Goal: Answer question/provide support

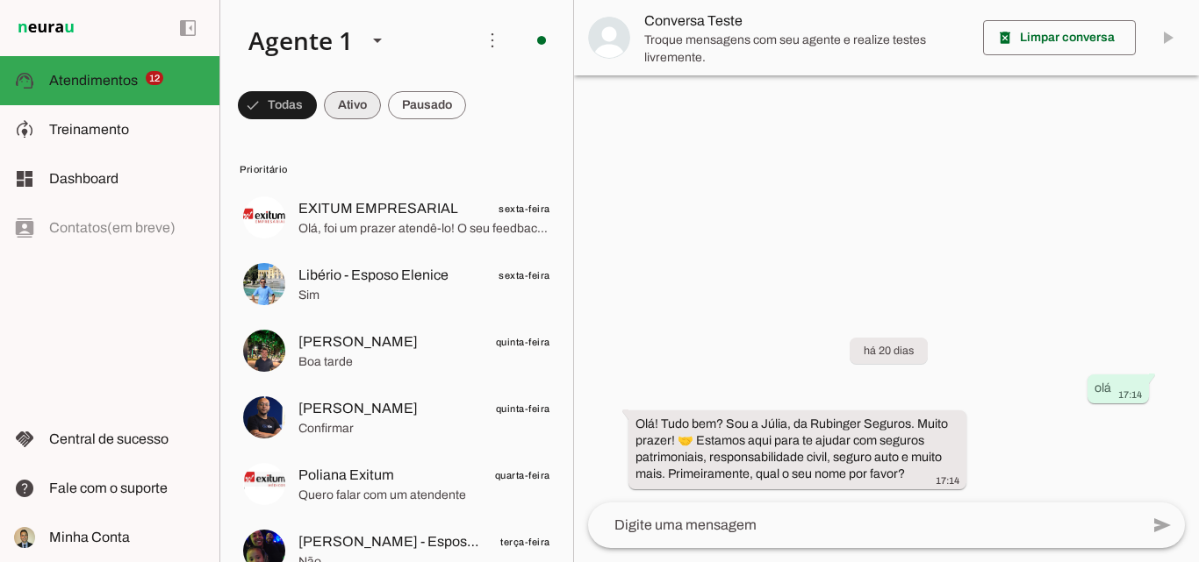
click at [350, 96] on span at bounding box center [352, 105] width 57 height 42
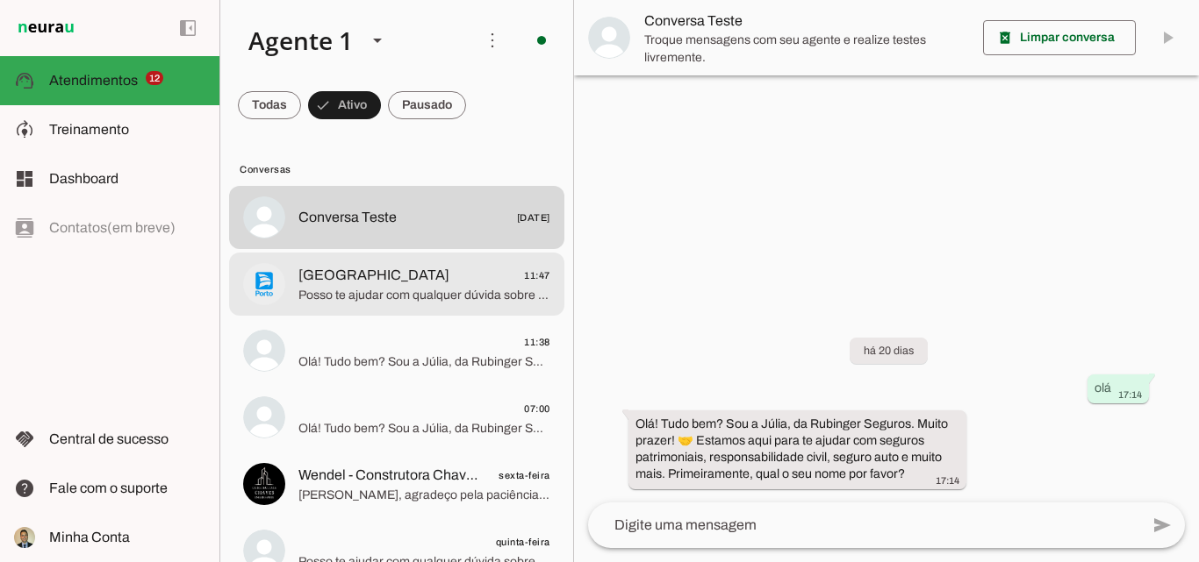
click at [356, 290] on span "Posso te ajudar com qualquer dúvida sobre seguros e consórcios. Qual é a sua ne…" at bounding box center [424, 296] width 252 height 18
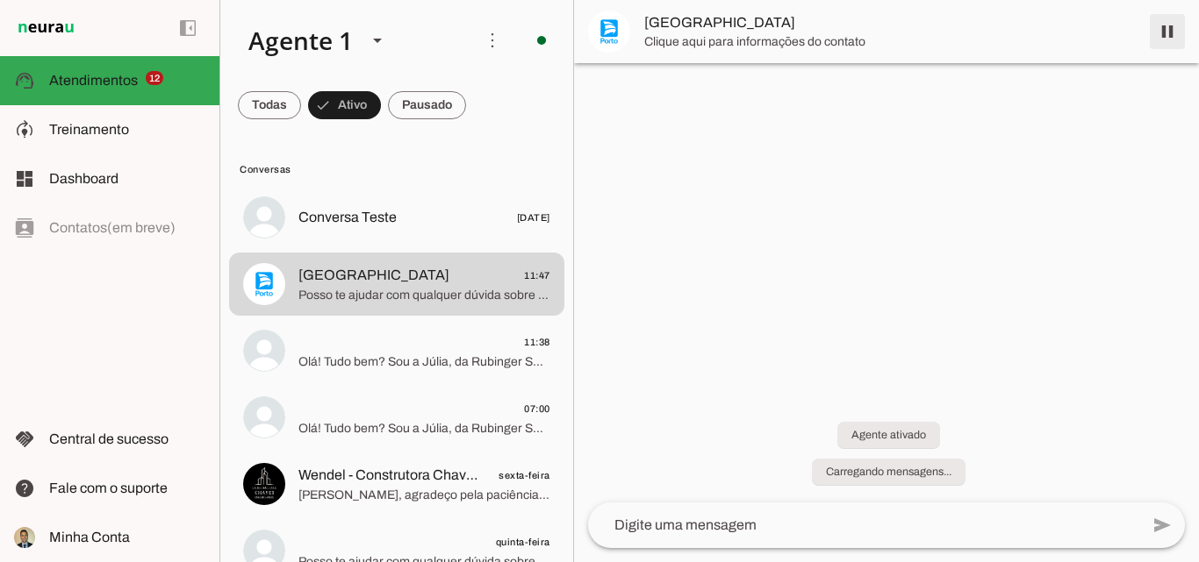
click at [1161, 32] on span at bounding box center [1167, 32] width 42 height 42
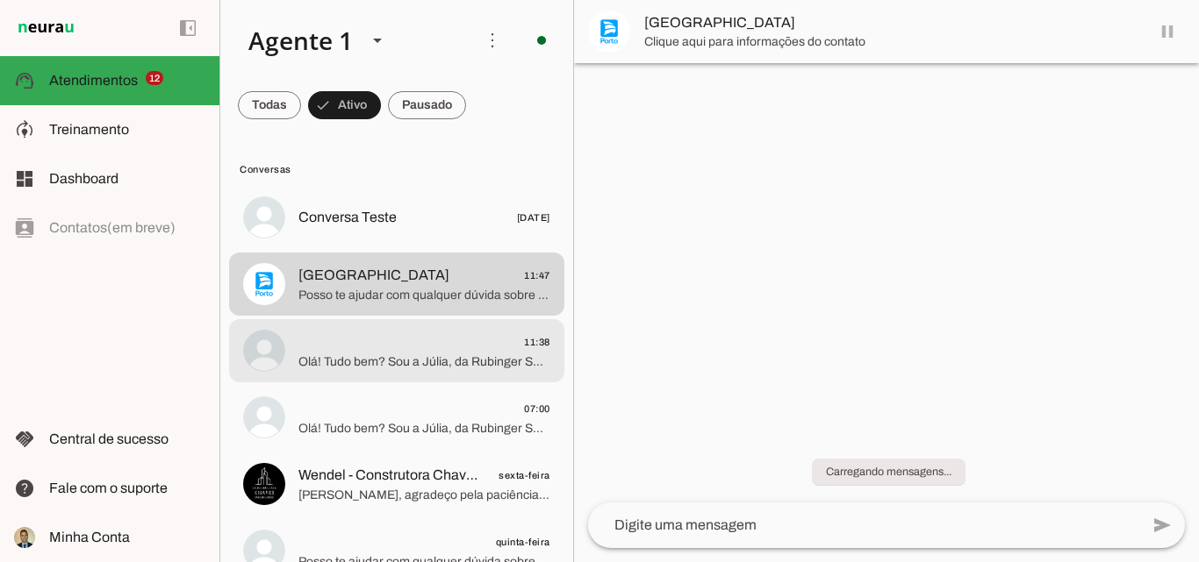
click at [372, 351] on span "11:38" at bounding box center [424, 343] width 252 height 22
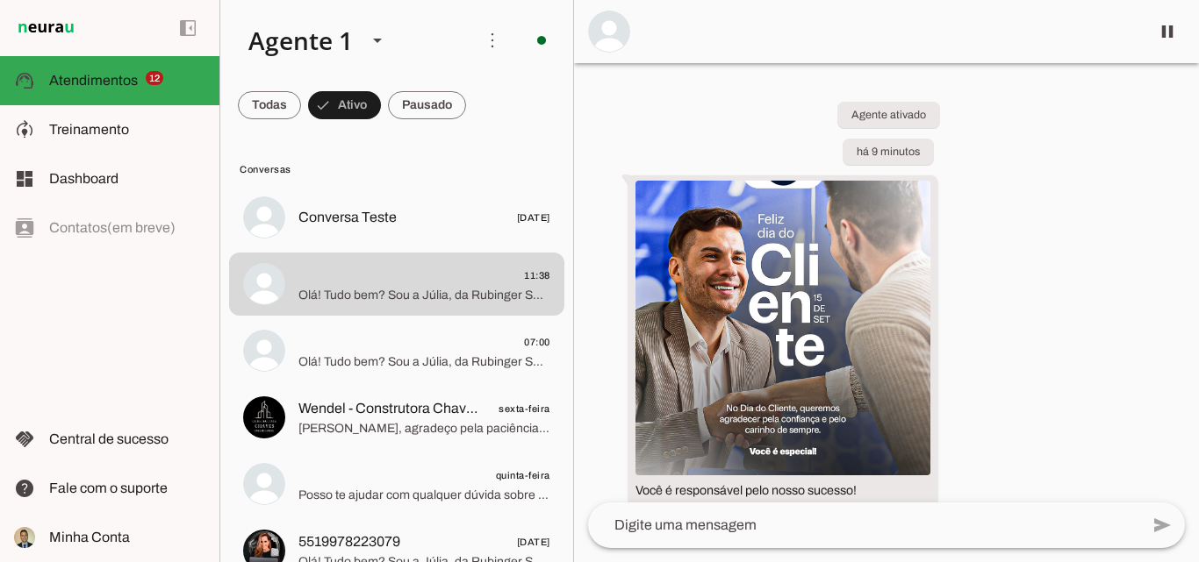
click at [990, 223] on div "Agente ativado há 9 minutos Você é responsável pelo nosso sucesso! 11:38 Olá! T…" at bounding box center [886, 283] width 625 height 440
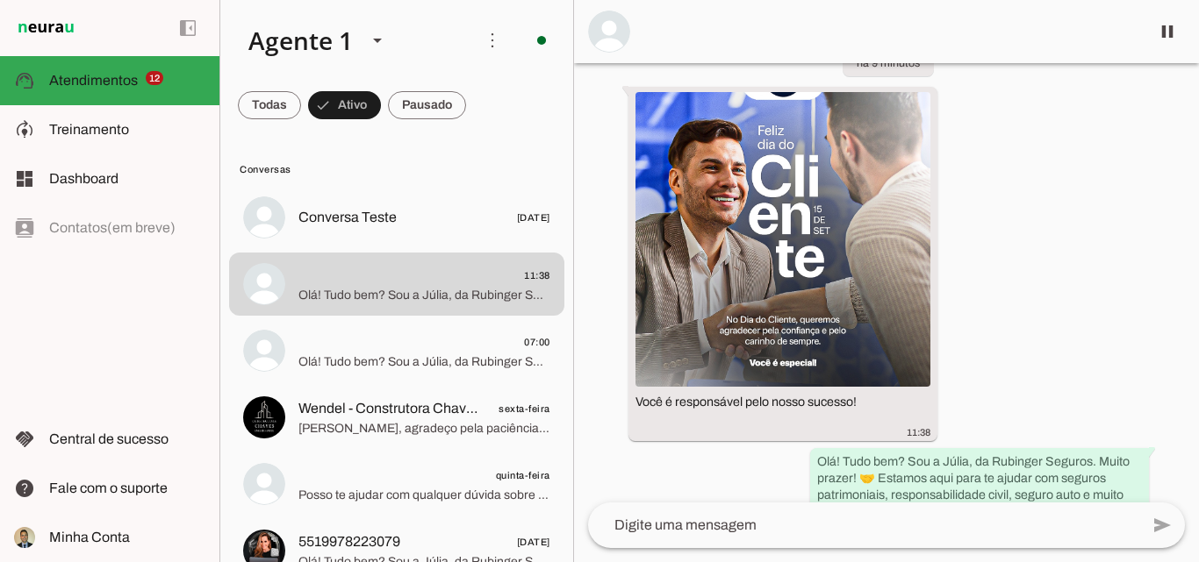
scroll to position [51, 0]
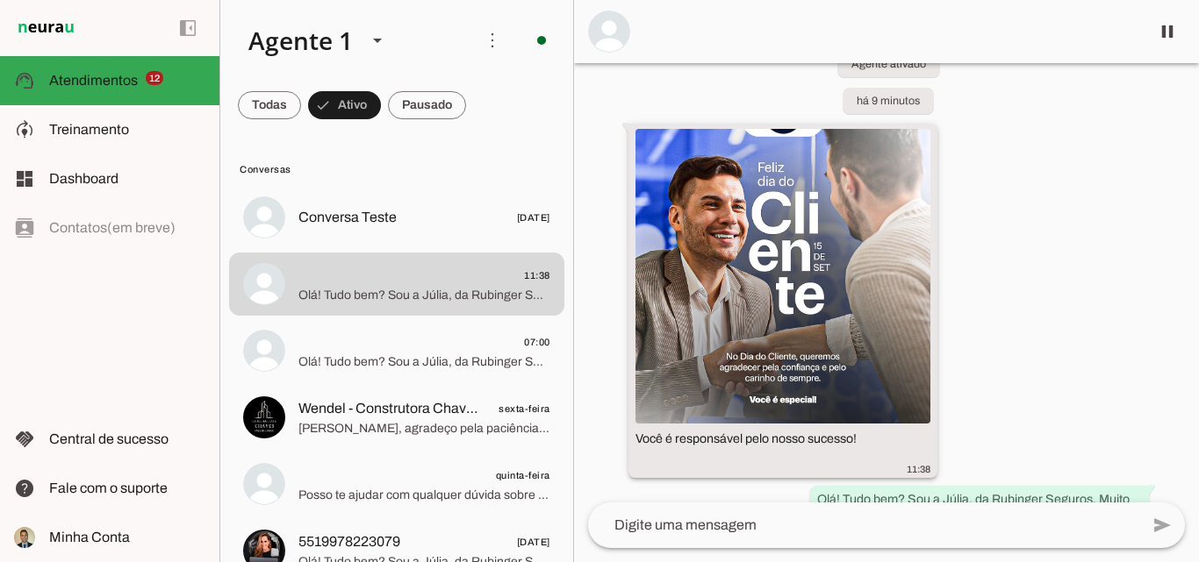
click at [747, 220] on img at bounding box center [782, 276] width 295 height 295
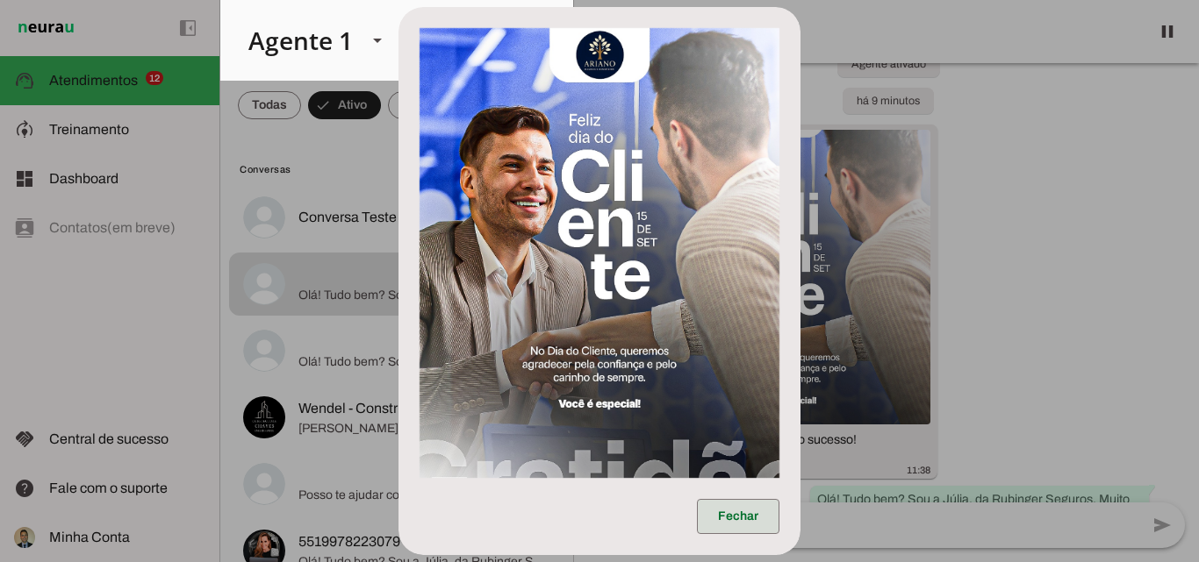
click at [724, 517] on span at bounding box center [738, 517] width 82 height 42
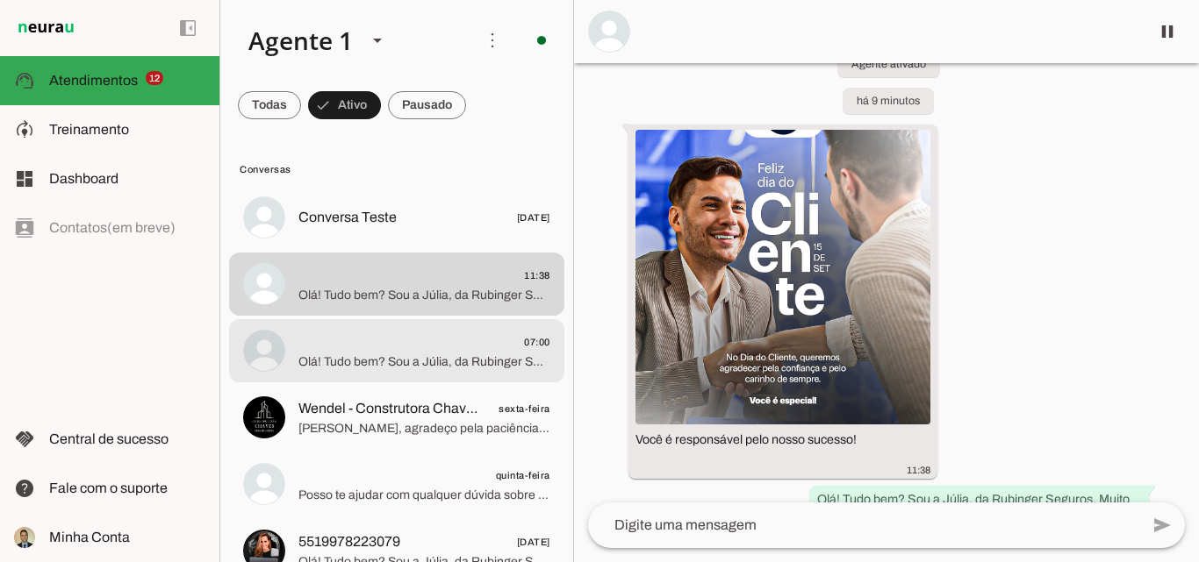
click at [358, 354] on span "Olá! Tudo bem? Sou a Júlia, da Rubinger Seguros. Muito prazer! 🤝 Estamos aqui p…" at bounding box center [424, 363] width 252 height 18
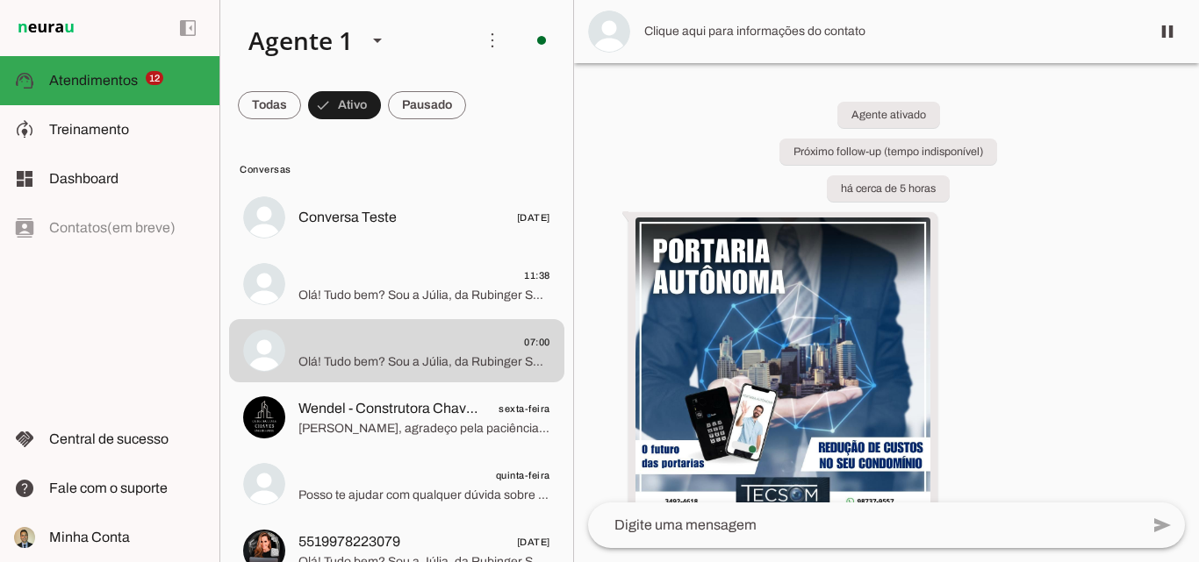
click at [1042, 177] on div "Agente ativado Próximo follow-up (tempo indisponível) há cerca de 5 horas 07:00…" at bounding box center [886, 283] width 625 height 440
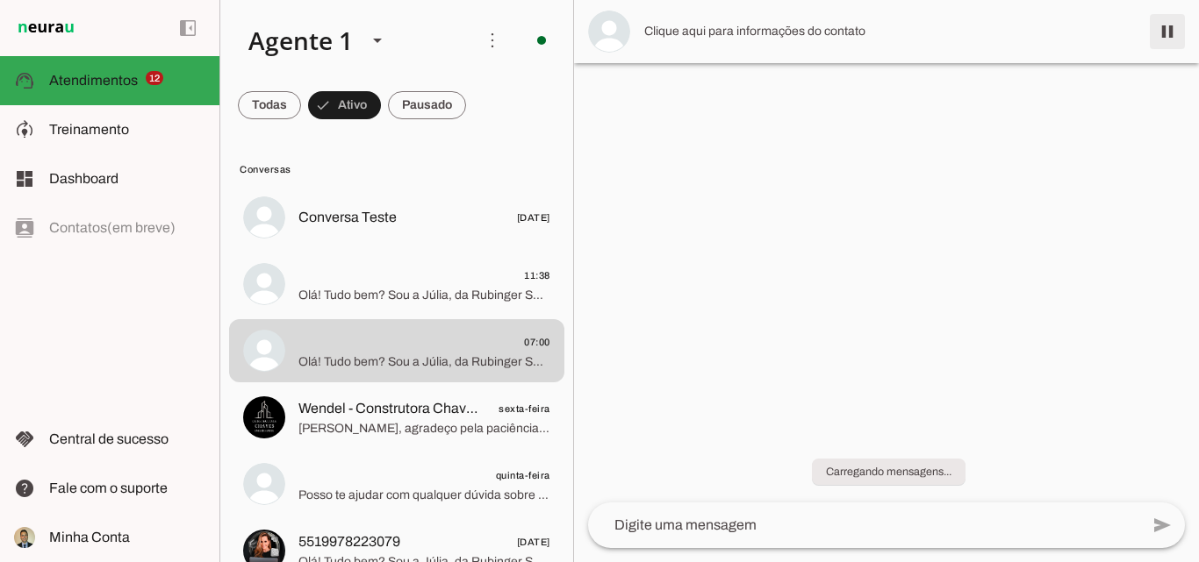
click at [1162, 30] on span at bounding box center [1167, 32] width 42 height 42
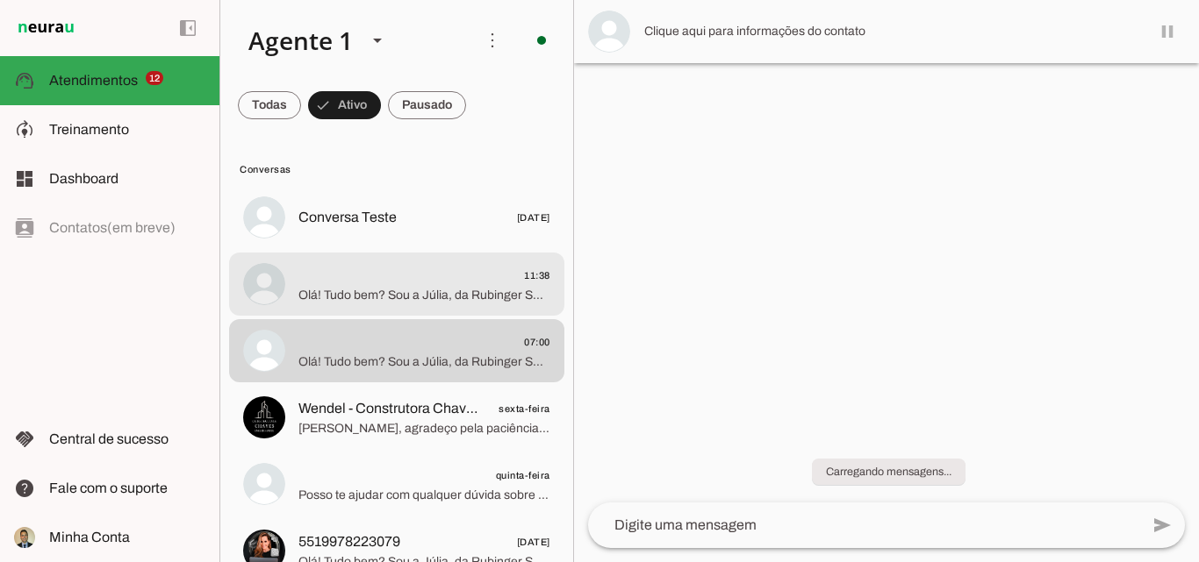
click at [352, 288] on span "Olá! Tudo bem? Sou a Júlia, da Rubinger Seguros. Muito prazer! 🤝 Estamos aqui p…" at bounding box center [424, 296] width 252 height 18
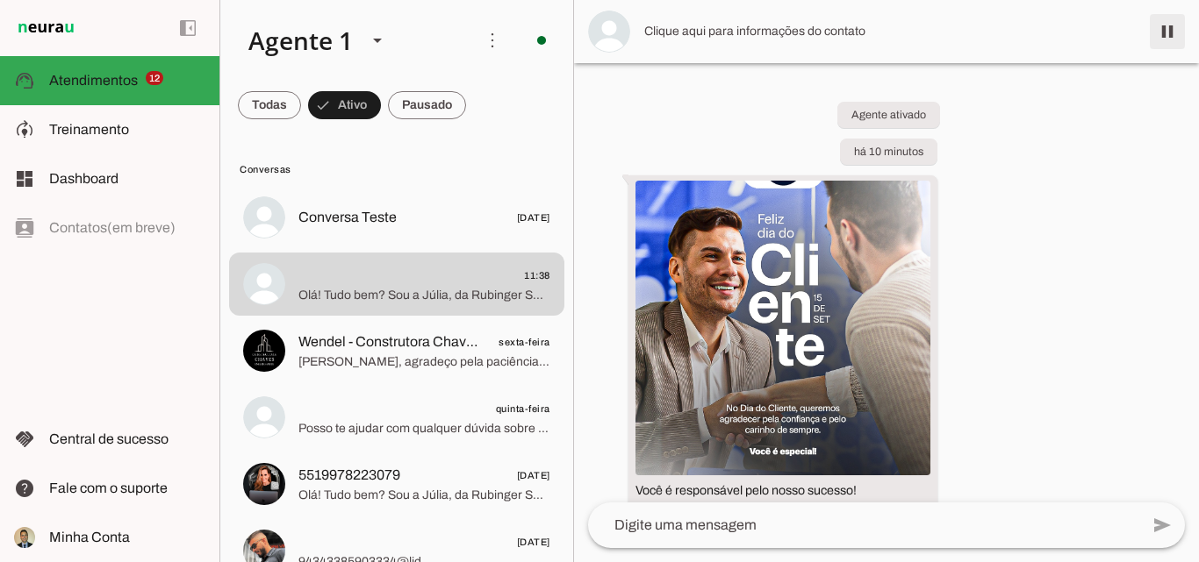
click at [1168, 31] on span at bounding box center [1167, 32] width 42 height 42
